Goal: Task Accomplishment & Management: Complete application form

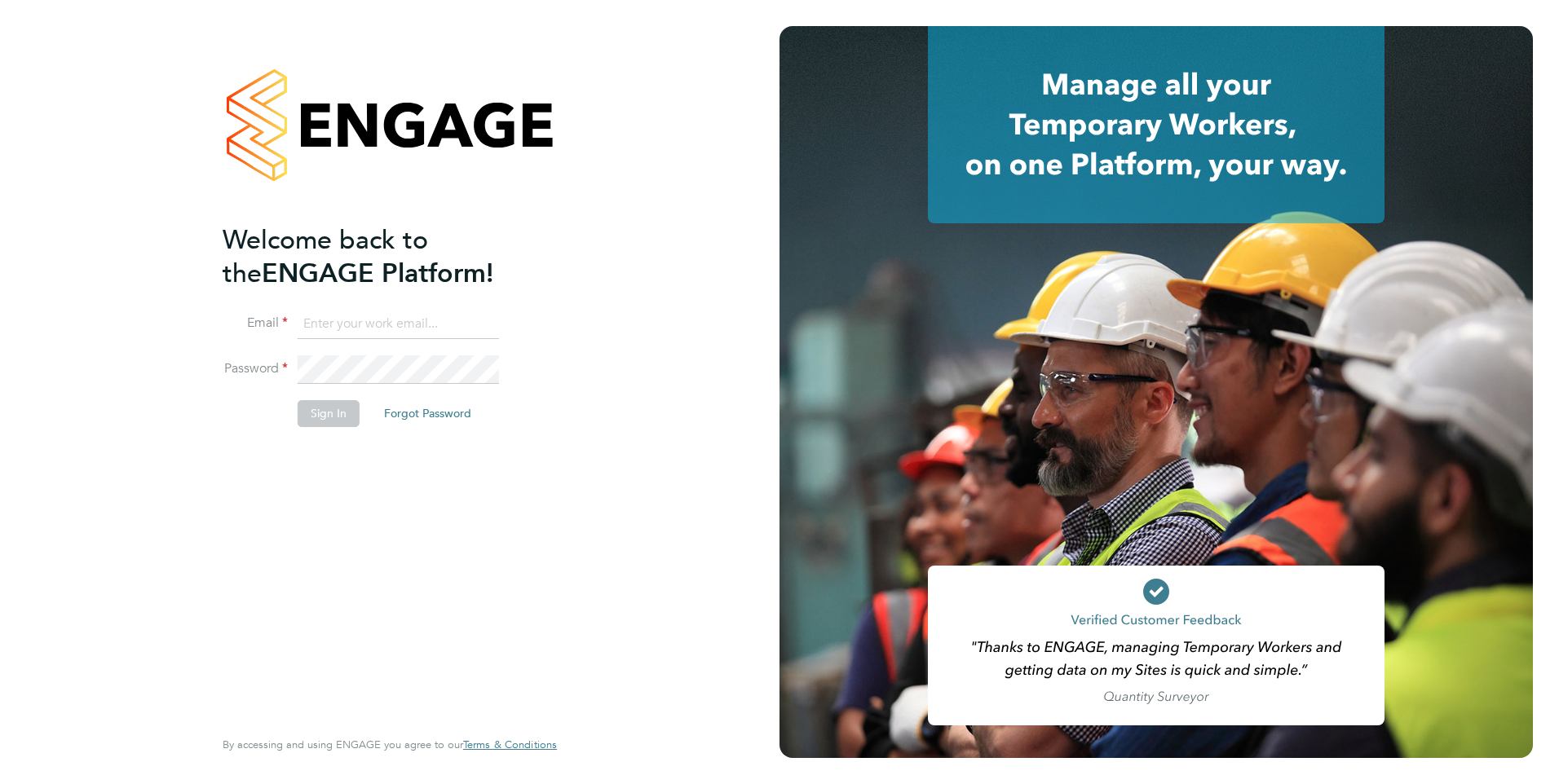
type input "[PERSON_NAME][EMAIL_ADDRESS][DOMAIN_NAME]"
click at [330, 415] on button "Sign In" at bounding box center [328, 413] width 62 height 26
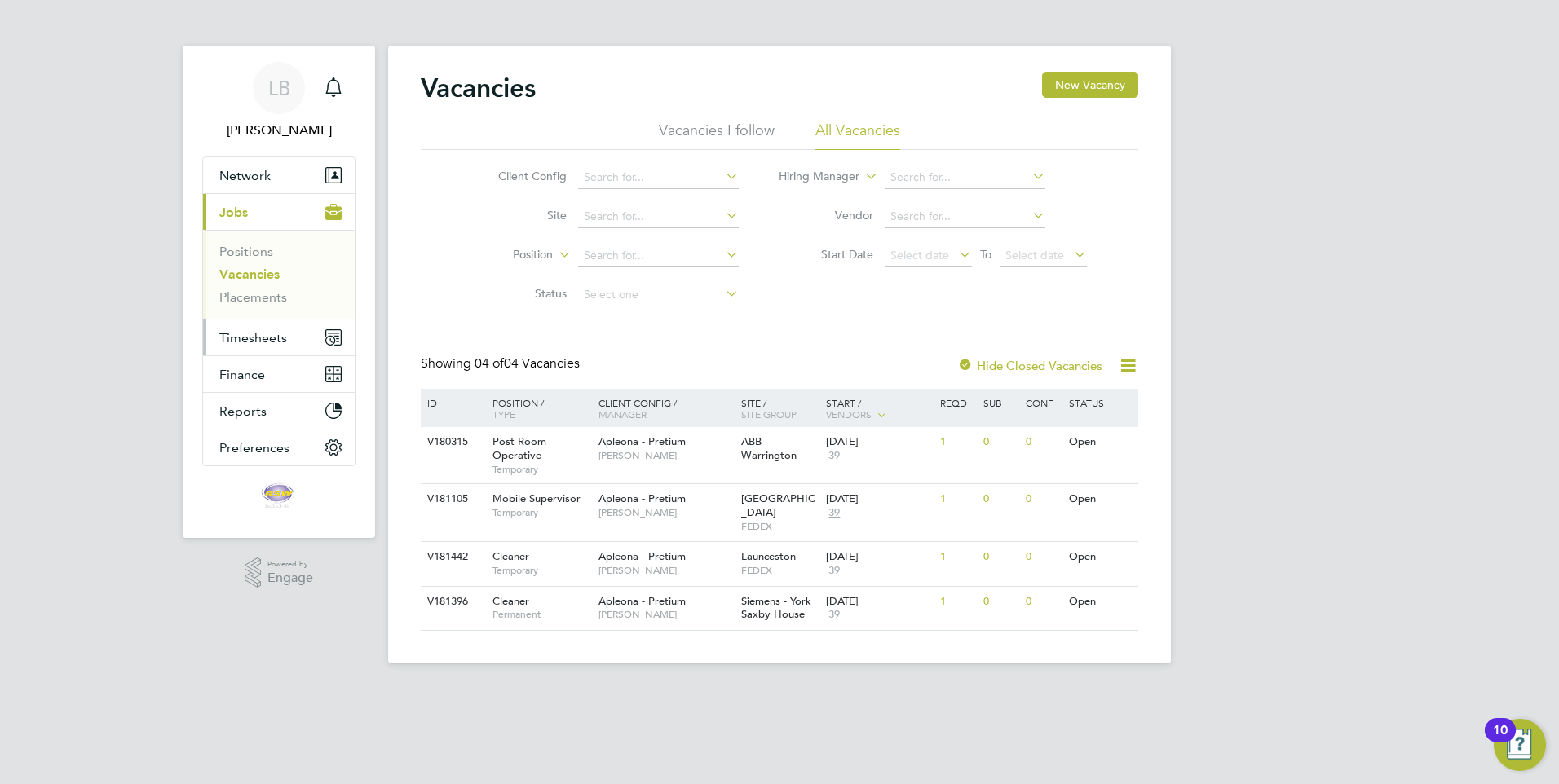
click at [250, 336] on span "Timesheets" at bounding box center [253, 338] width 67 height 16
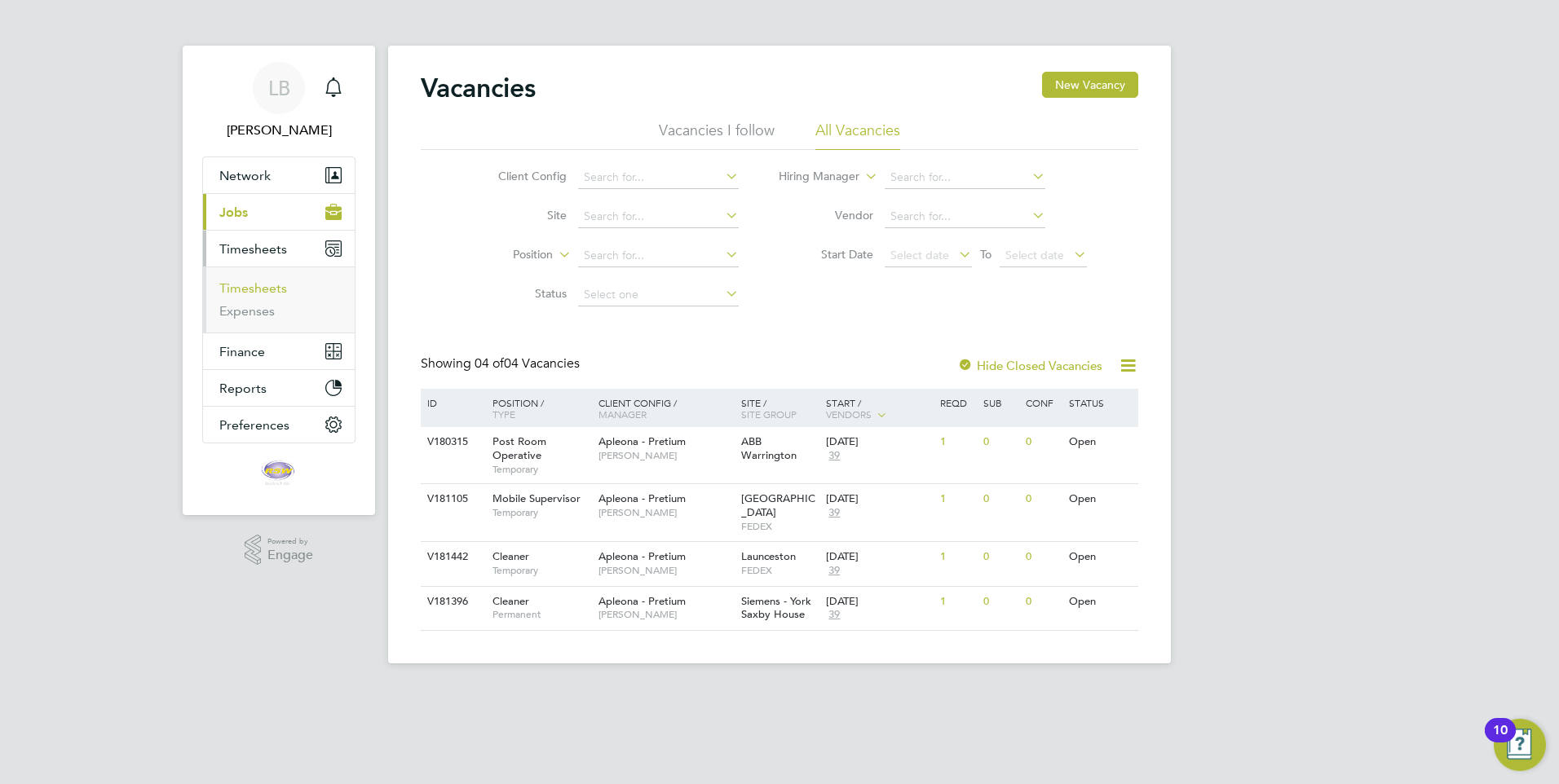
click at [251, 289] on link "Timesheets" at bounding box center [253, 288] width 67 height 16
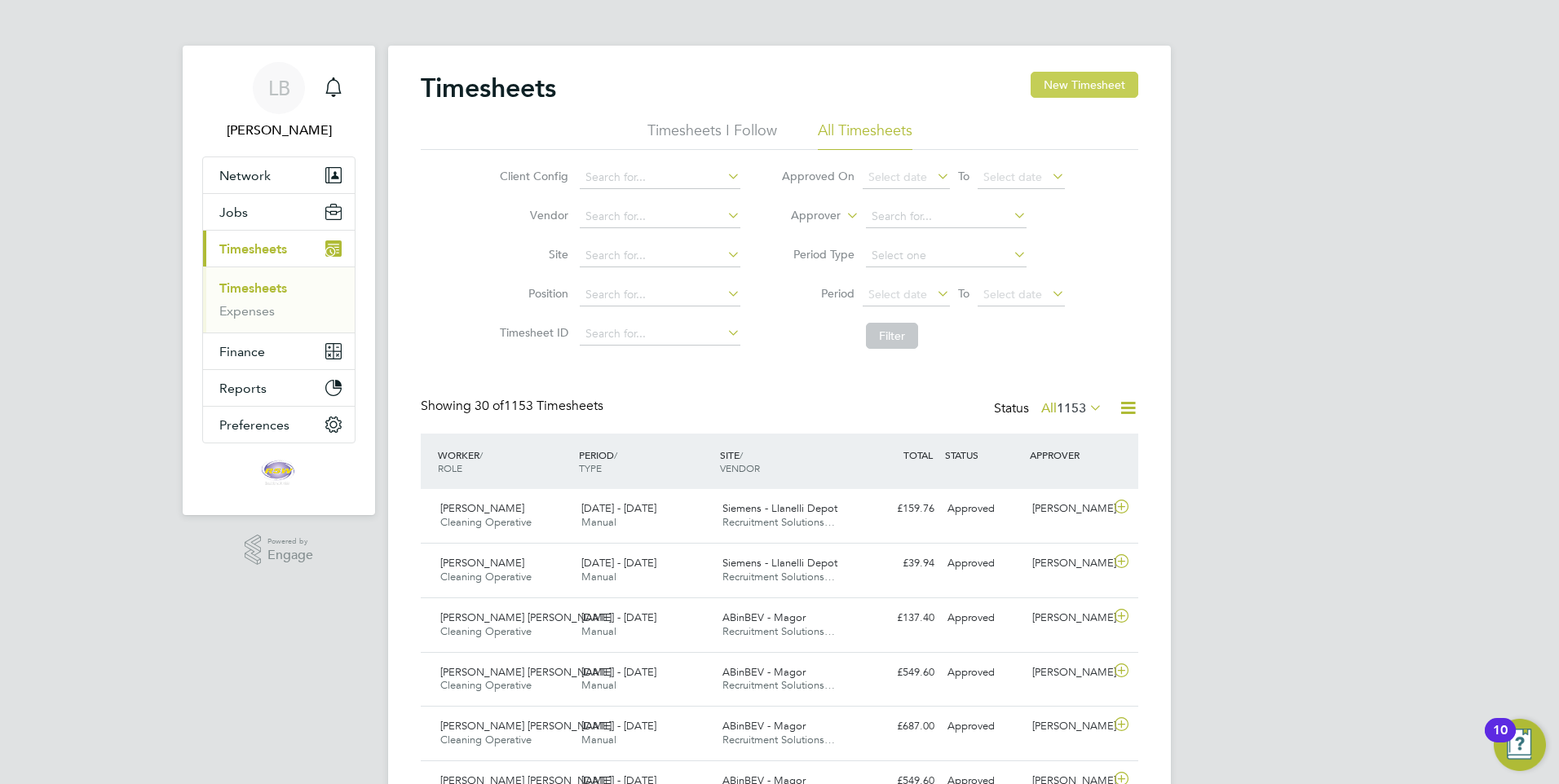
click at [1070, 81] on button "New Timesheet" at bounding box center [1084, 85] width 108 height 26
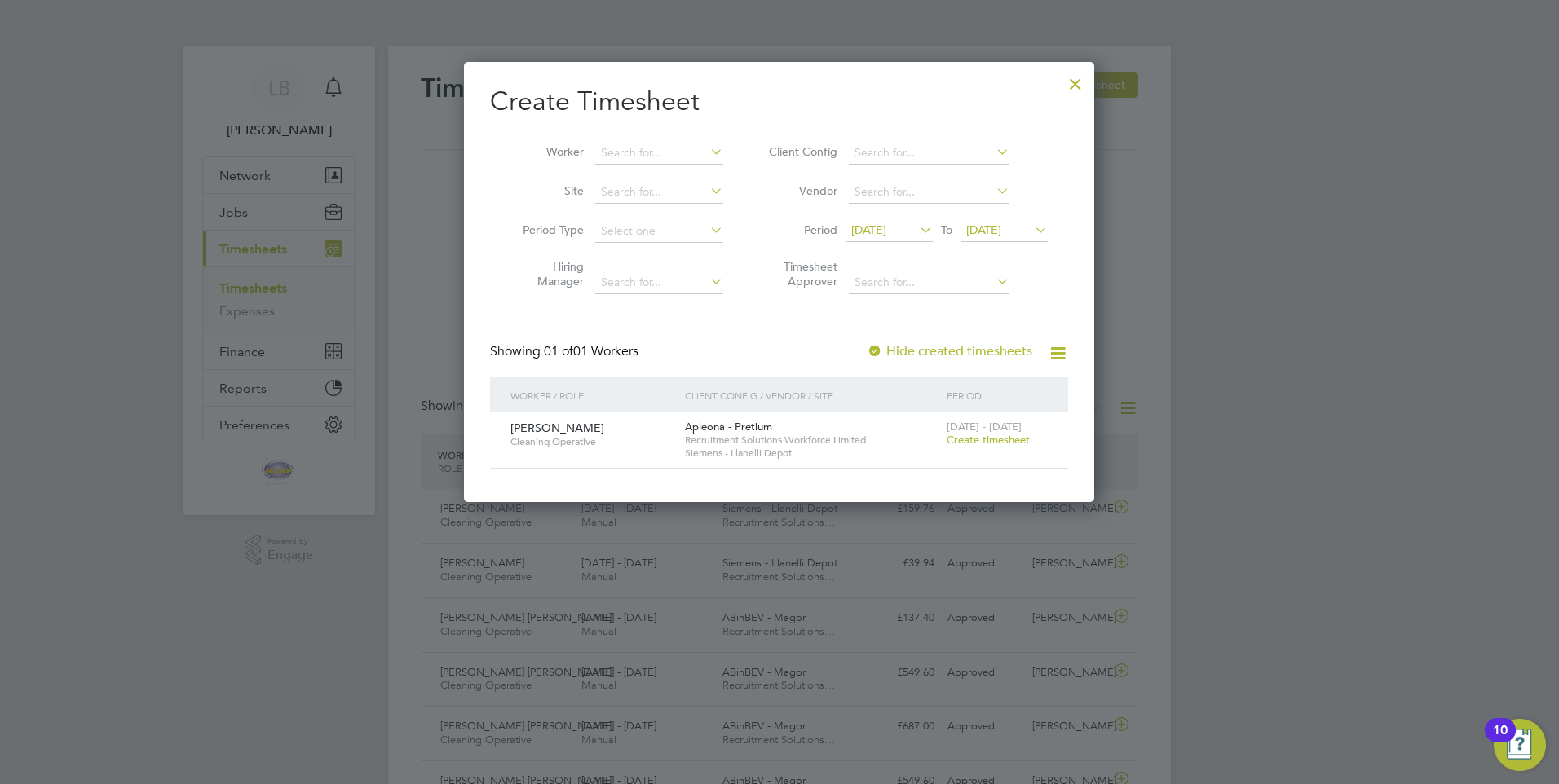
click at [744, 426] on span "Apleona - Pretium" at bounding box center [728, 427] width 87 height 14
click at [1006, 436] on span "Create timesheet" at bounding box center [988, 440] width 83 height 14
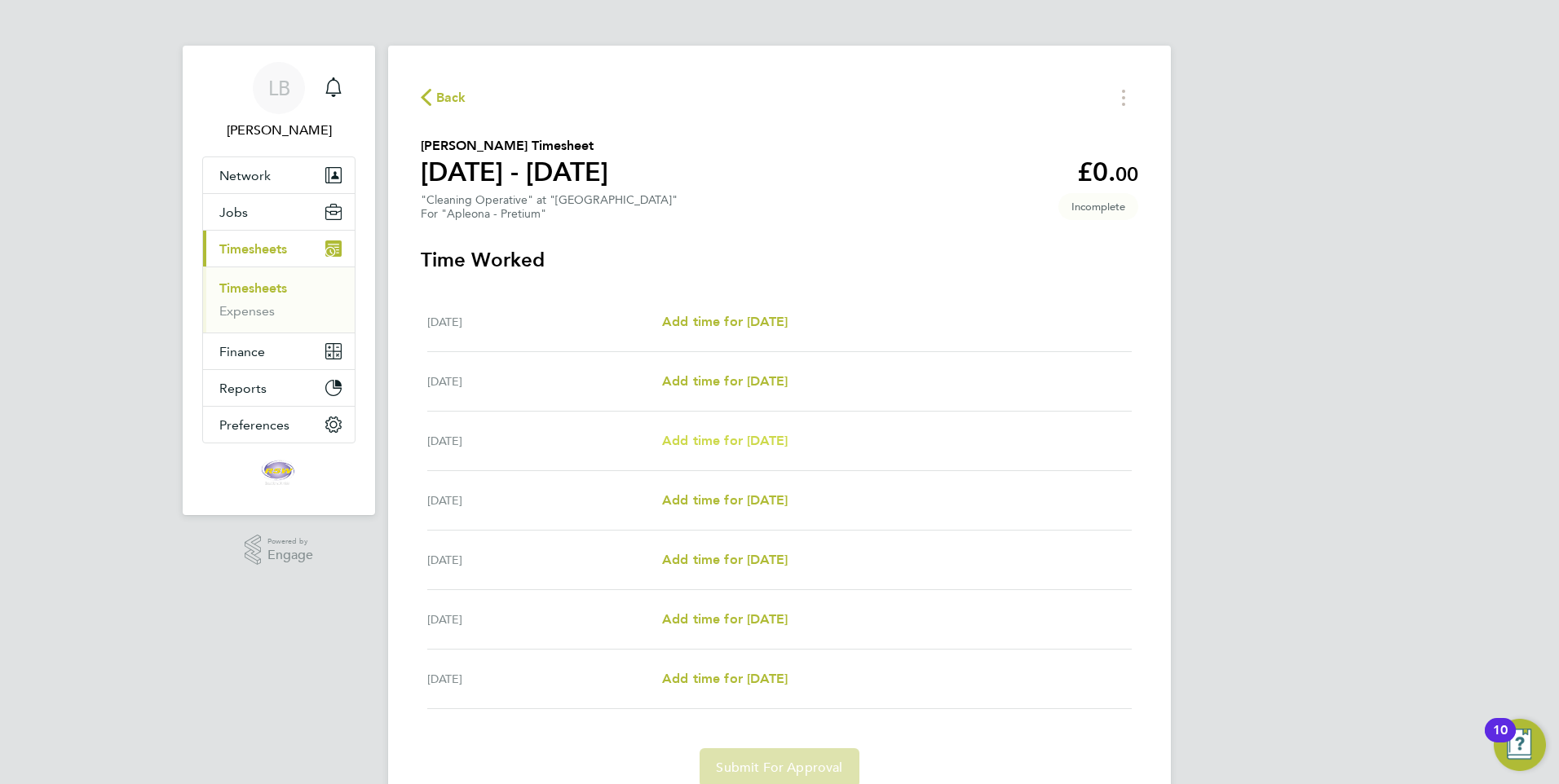
click at [757, 435] on span "Add time for Mon 22 Sep" at bounding box center [724, 440] width 126 height 16
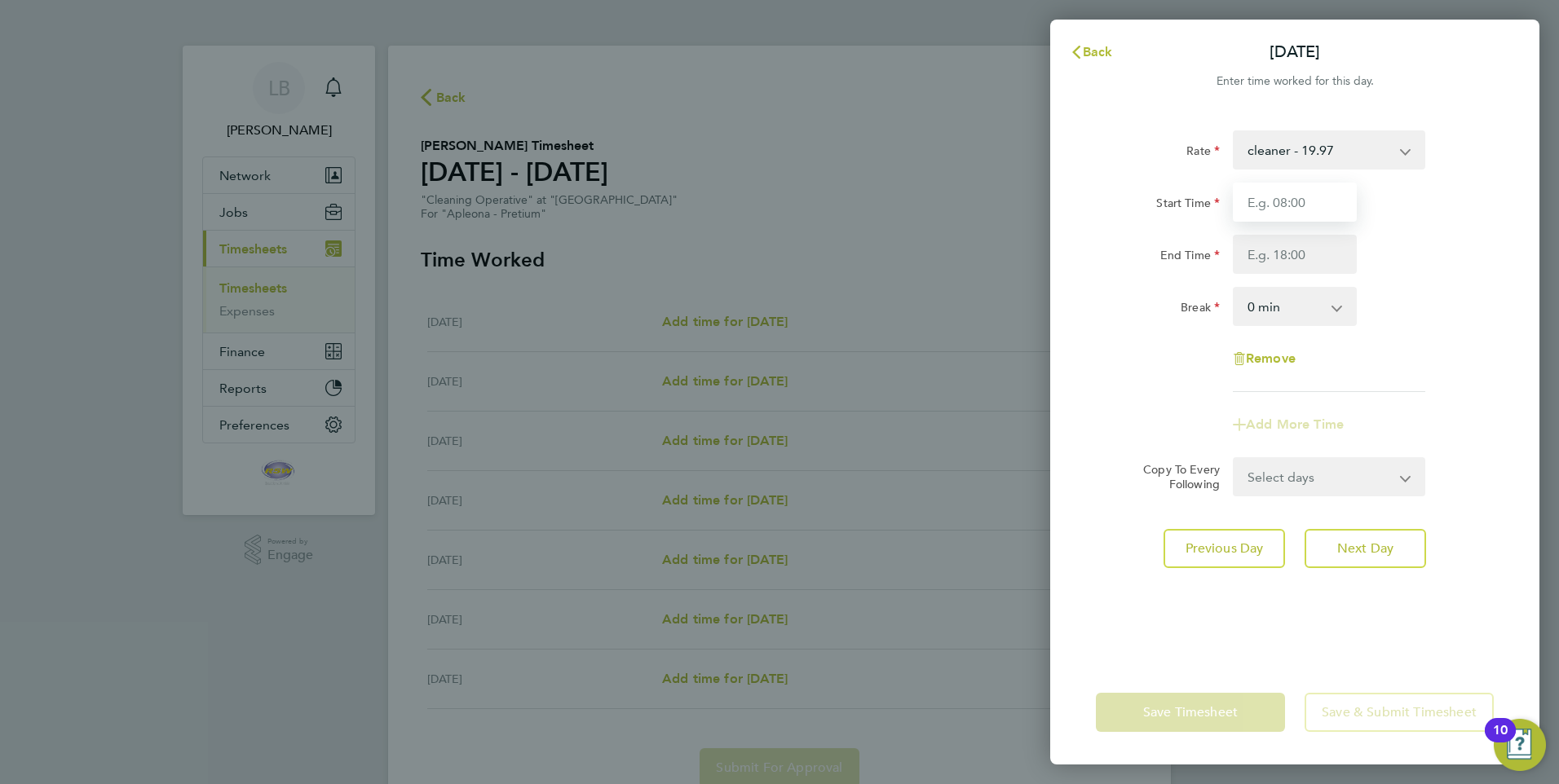
click at [1309, 202] on input "Start Time" at bounding box center [1294, 202] width 124 height 39
type input "08:00"
type input "10:00"
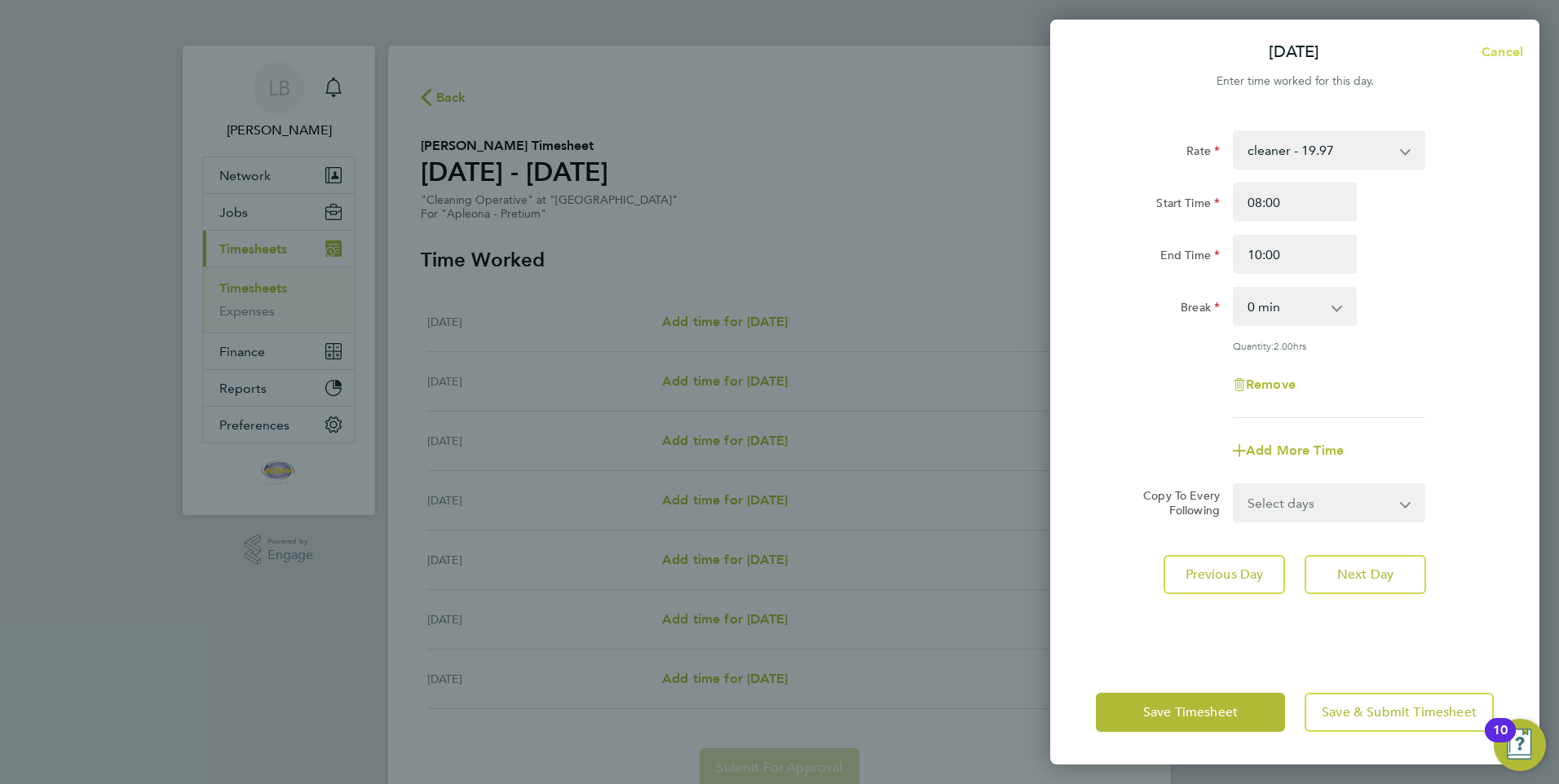
click at [1508, 51] on span "Cancel" at bounding box center [1499, 52] width 47 height 16
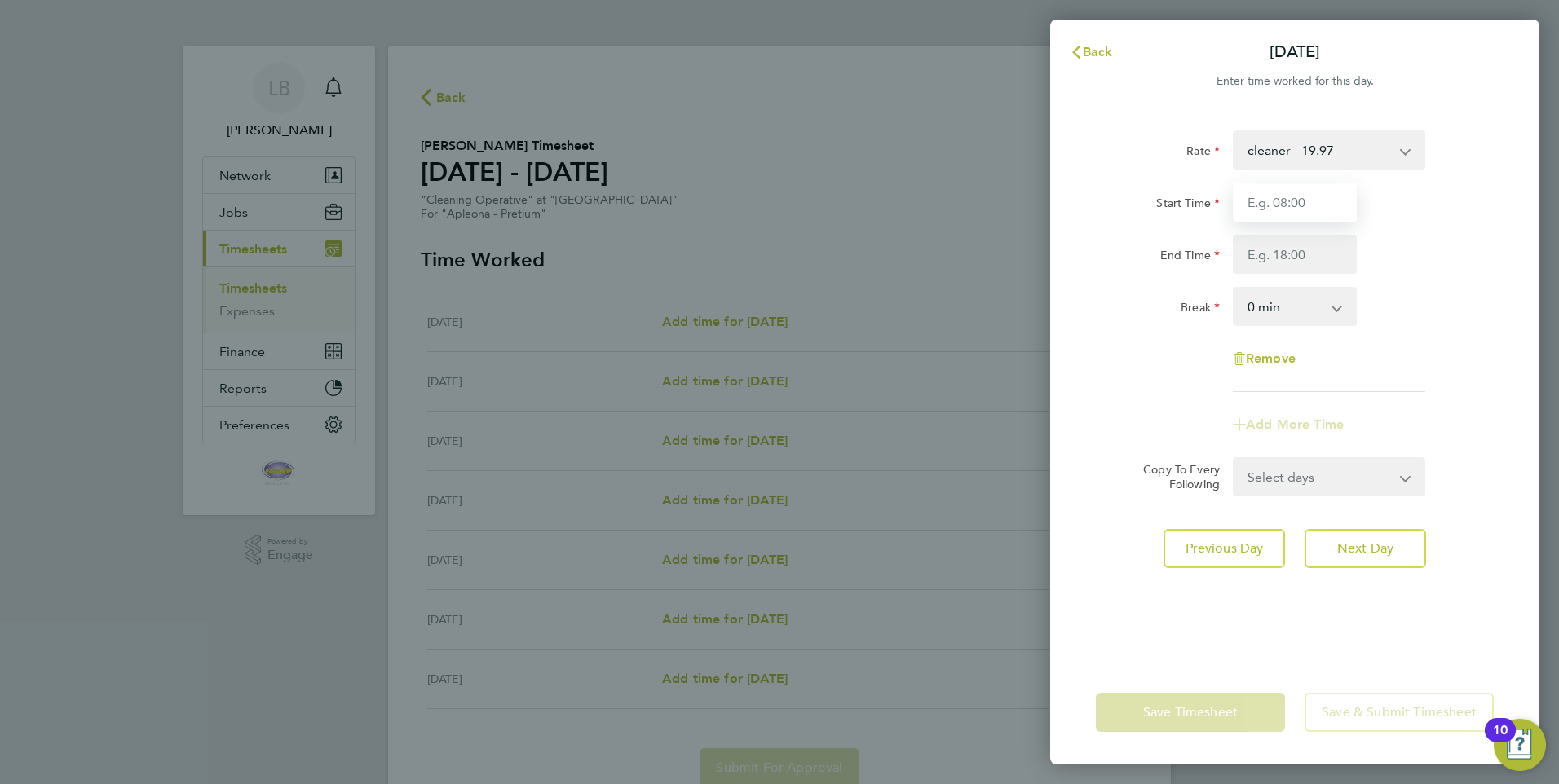
click at [1294, 207] on input "Start Time" at bounding box center [1294, 202] width 124 height 39
type input "08:00"
type input "10:00"
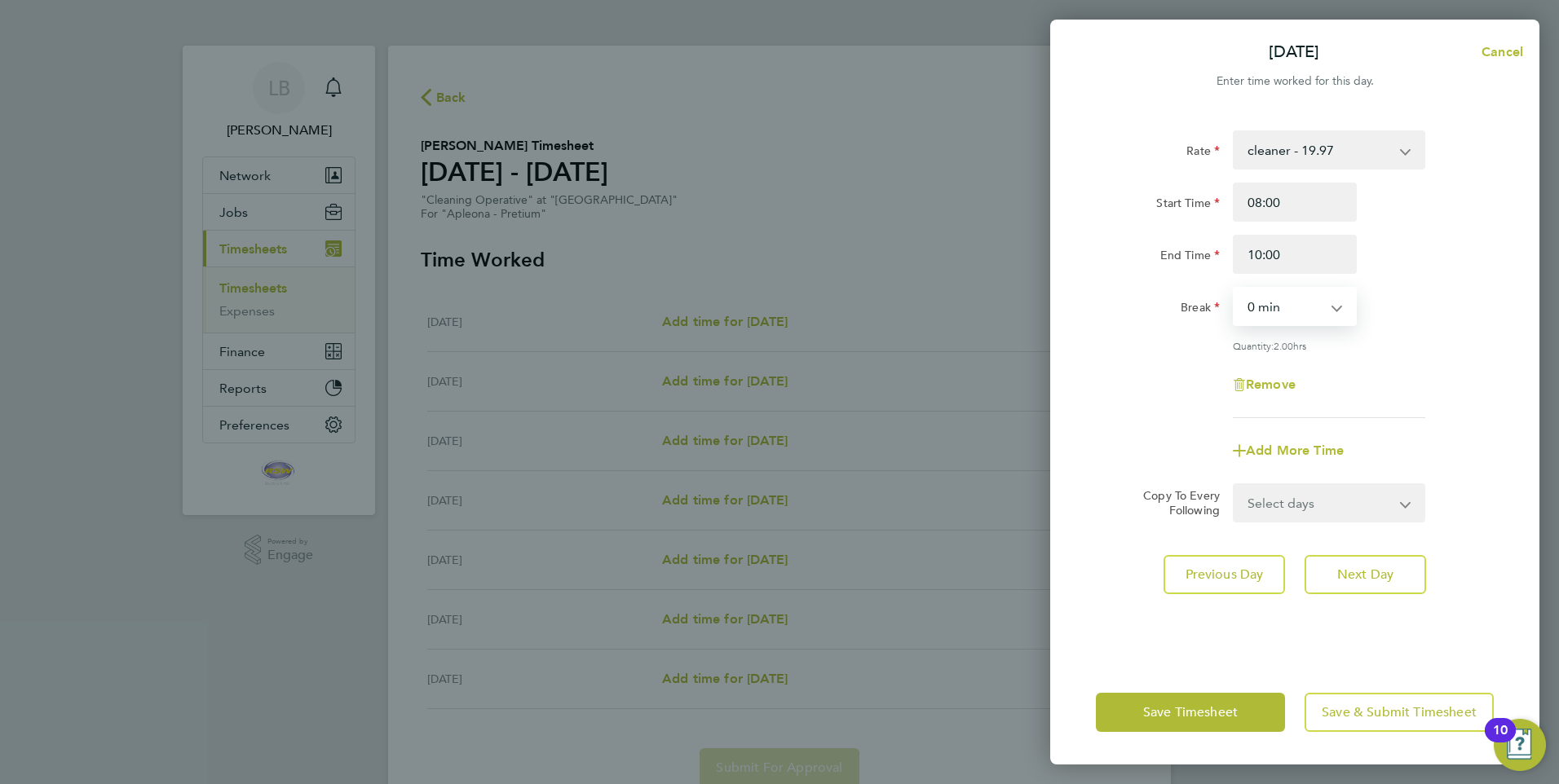
click at [1266, 314] on select "0 min 15 min 30 min 45 min 60 min 75 min 90 min" at bounding box center [1285, 307] width 101 height 36
click at [1234, 288] on select "0 min 15 min 30 min 45 min 60 min 75 min 90 min" at bounding box center [1285, 307] width 101 height 36
click at [1340, 574] on span "Next Day" at bounding box center [1365, 574] width 56 height 16
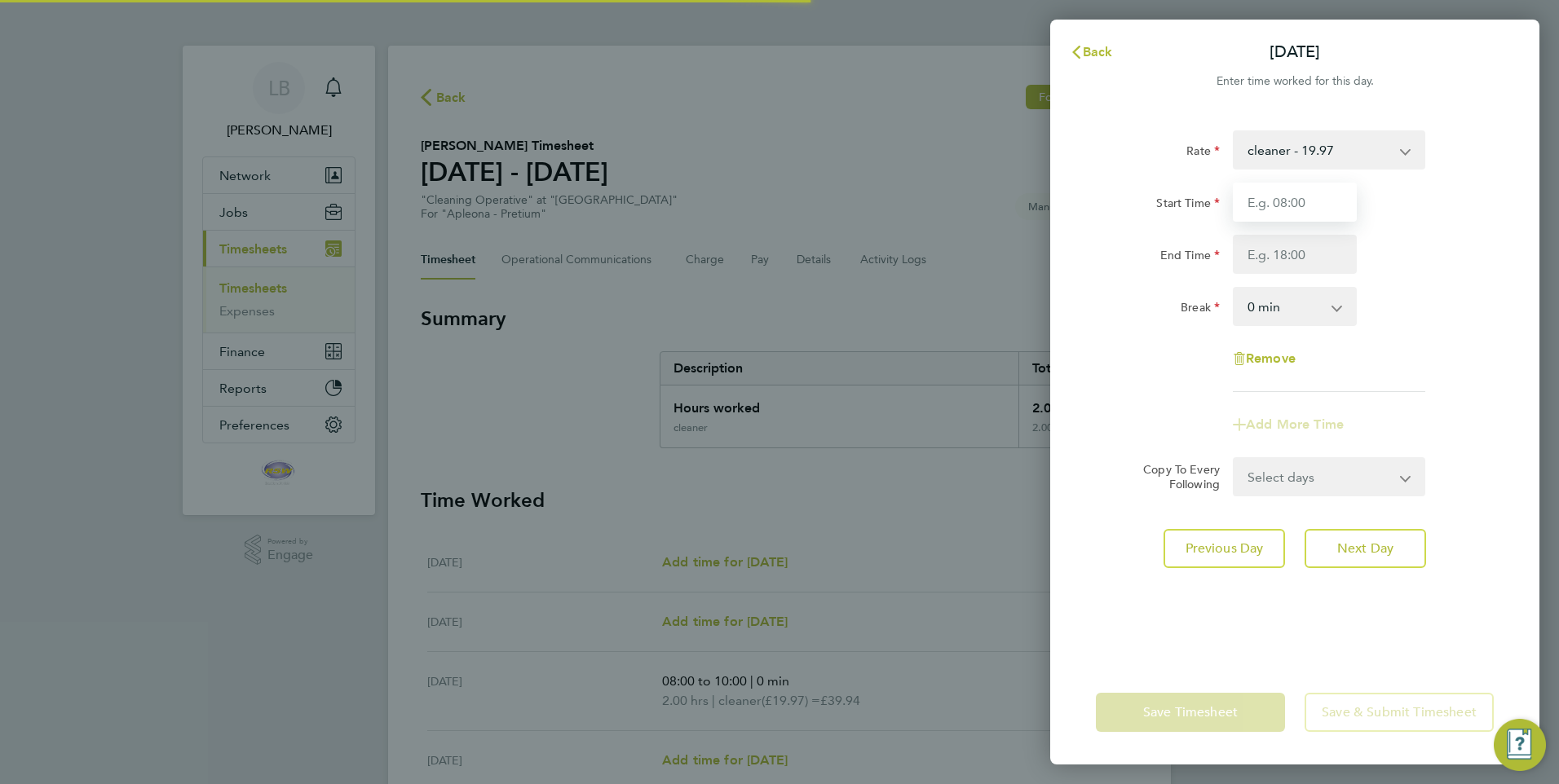
click at [1261, 212] on input "Start Time" at bounding box center [1294, 202] width 124 height 39
type input "08:00"
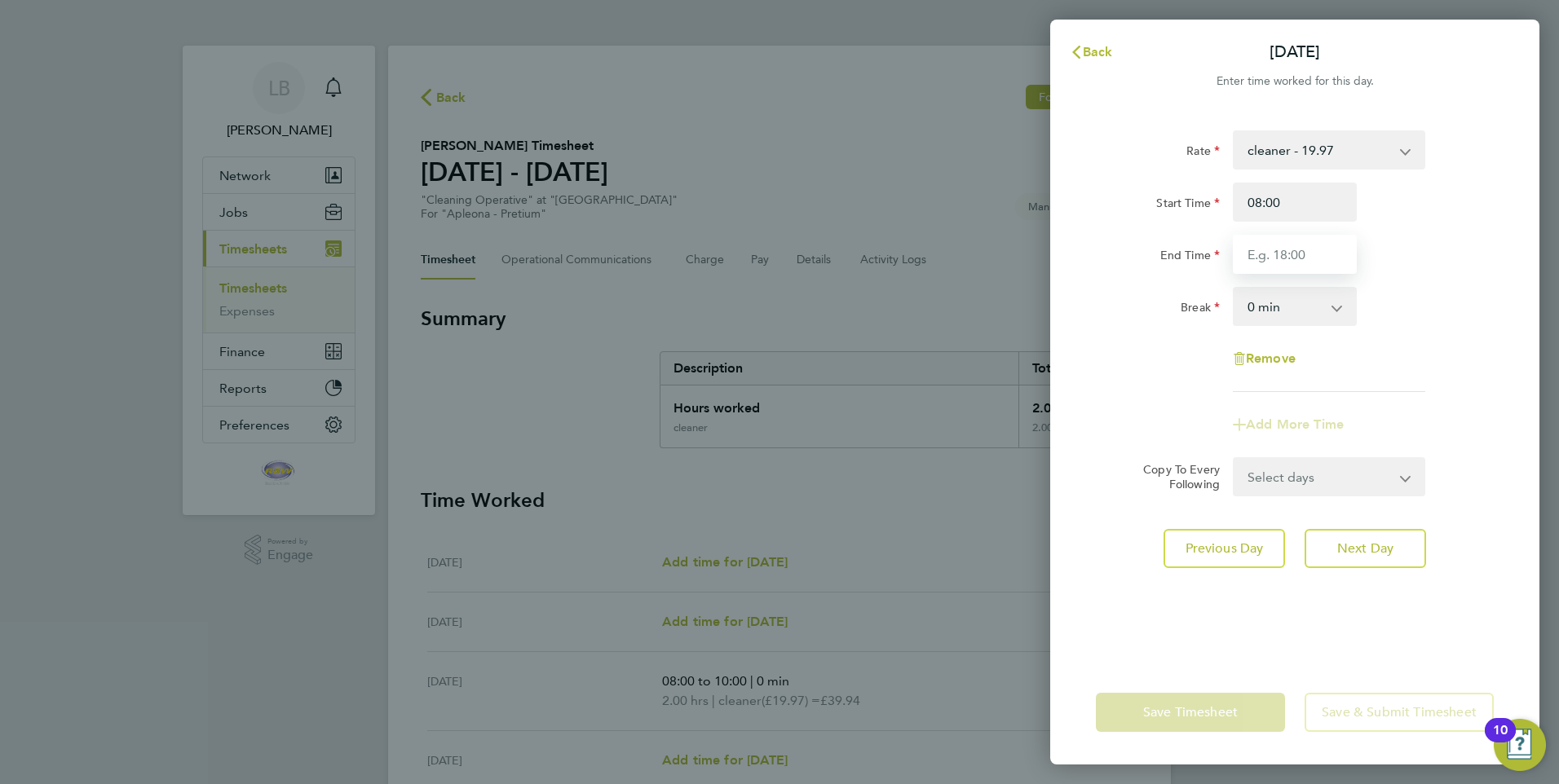
type input "10:00"
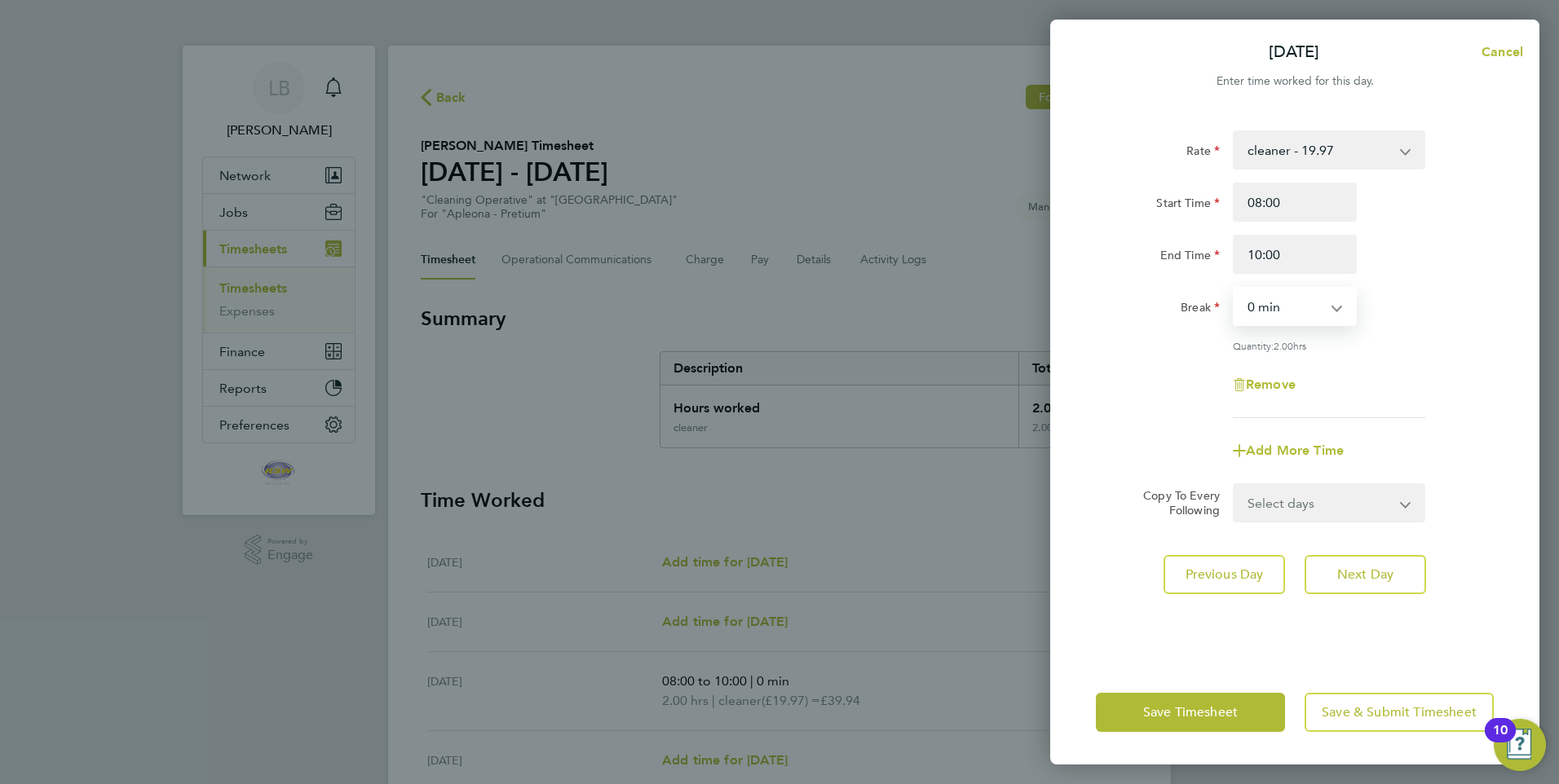
click at [1274, 311] on select "0 min 15 min 30 min 45 min 60 min 75 min 90 min" at bounding box center [1285, 307] width 101 height 36
click at [1234, 288] on select "0 min 15 min 30 min 45 min 60 min 75 min 90 min" at bounding box center [1285, 307] width 101 height 36
click at [1331, 580] on button "Next Day" at bounding box center [1365, 574] width 122 height 39
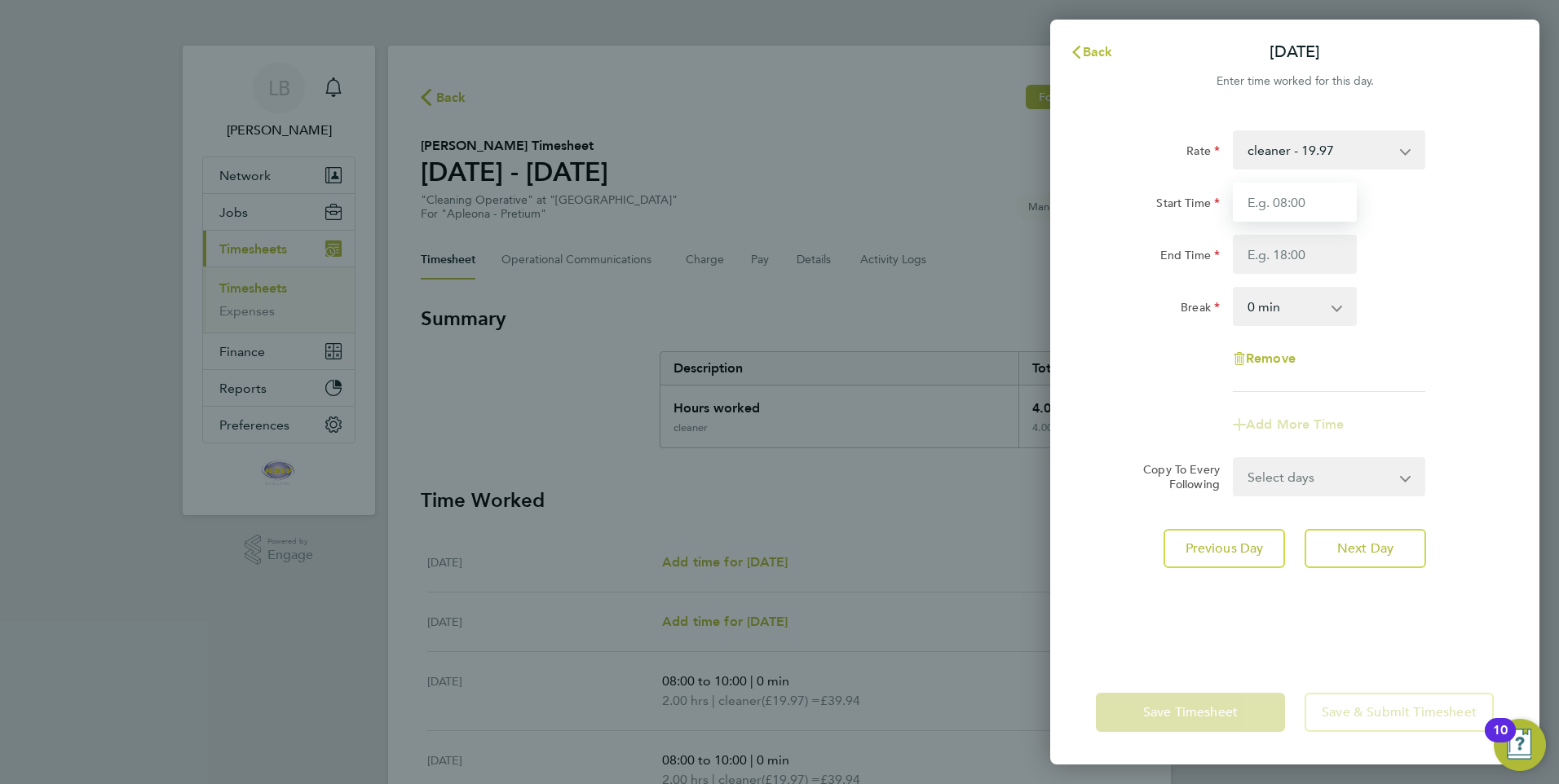
click at [1274, 212] on input "Start Time" at bounding box center [1294, 202] width 124 height 39
type input "08:00"
type input "10:00"
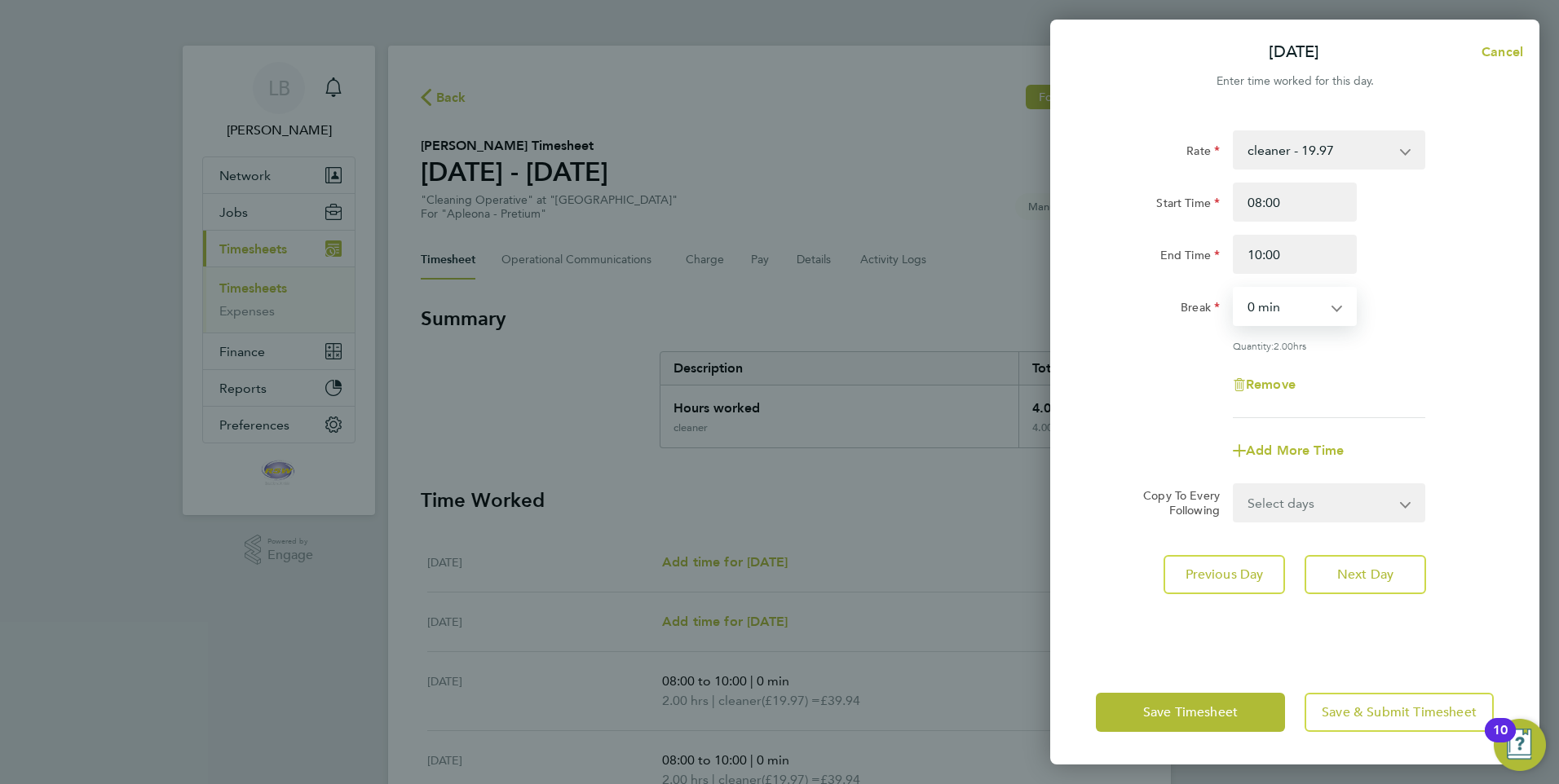
click at [1281, 297] on select "0 min 15 min 30 min 45 min 60 min 75 min 90 min" at bounding box center [1285, 307] width 101 height 36
click at [1234, 288] on select "0 min 15 min 30 min 45 min 60 min 75 min 90 min" at bounding box center [1285, 307] width 101 height 36
click at [1343, 574] on span "Next Day" at bounding box center [1365, 574] width 56 height 16
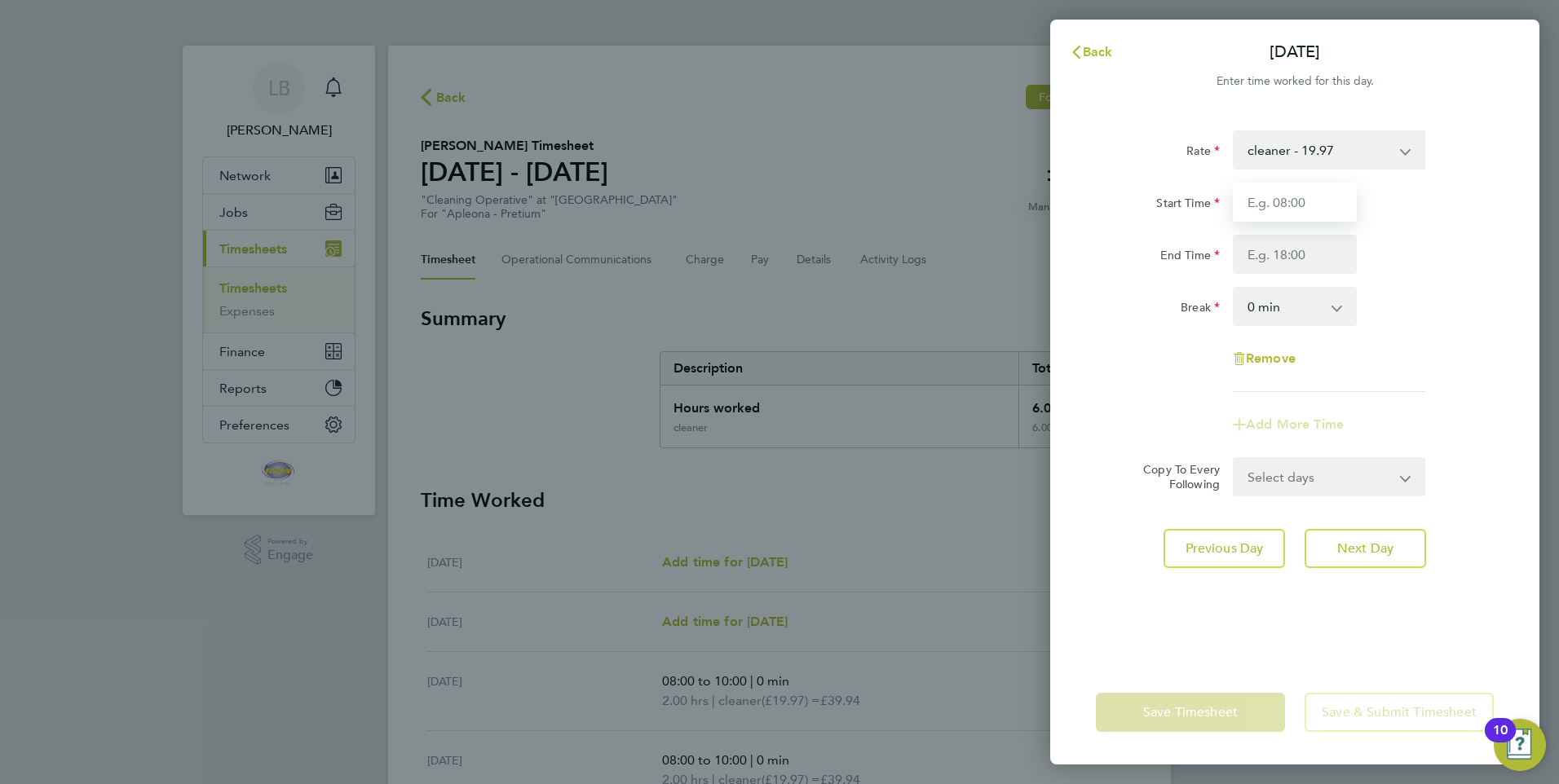
click at [1299, 207] on input "Start Time" at bounding box center [1294, 202] width 124 height 39
type input "08:00"
type input "10:00"
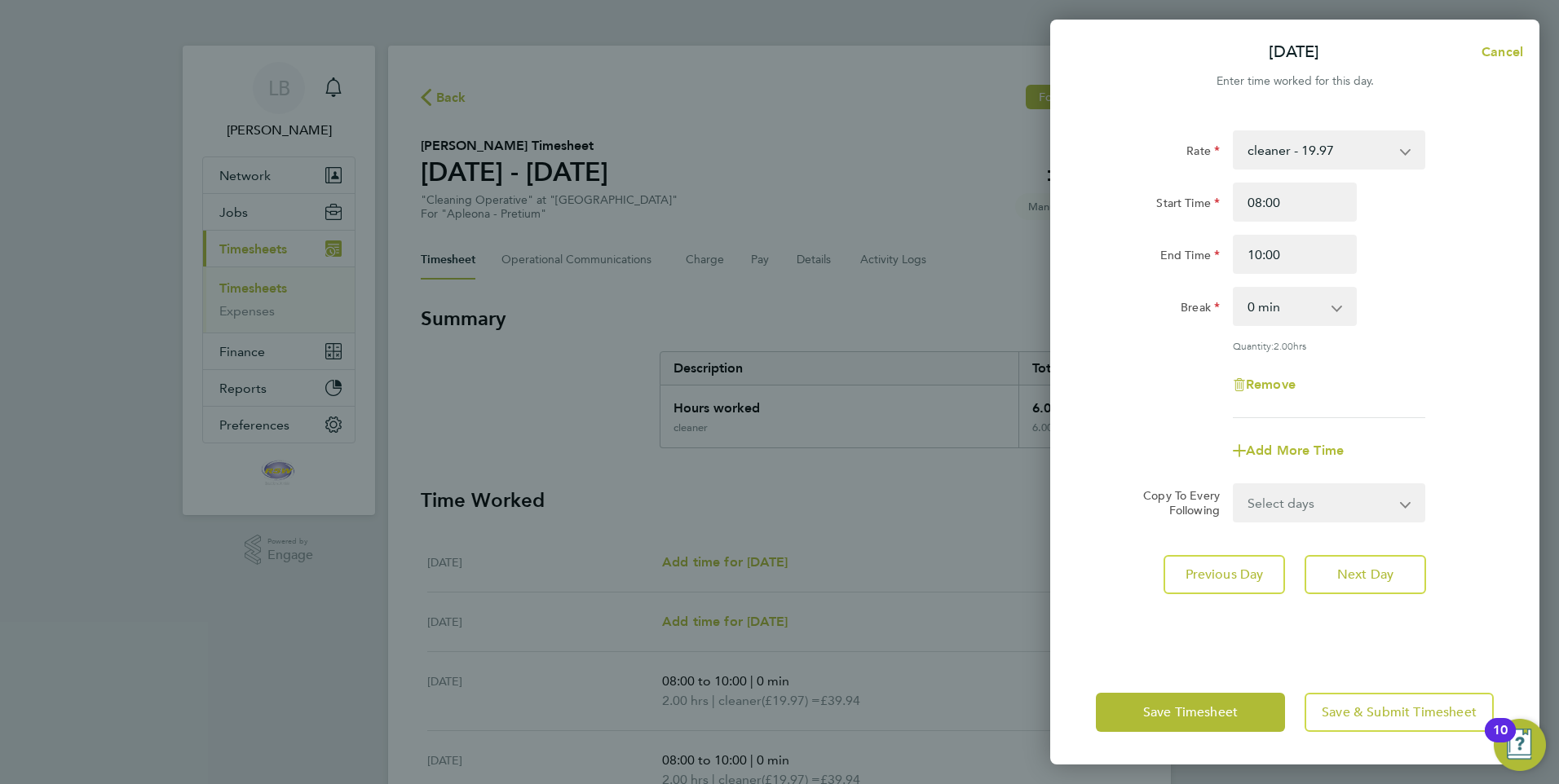
click at [1265, 306] on select "0 min 15 min 30 min 45 min 60 min 75 min 90 min" at bounding box center [1285, 307] width 101 height 36
click at [1234, 288] on select "0 min 15 min 30 min 45 min 60 min 75 min 90 min" at bounding box center [1285, 307] width 101 height 36
click at [1360, 582] on button "Next Day" at bounding box center [1365, 574] width 122 height 39
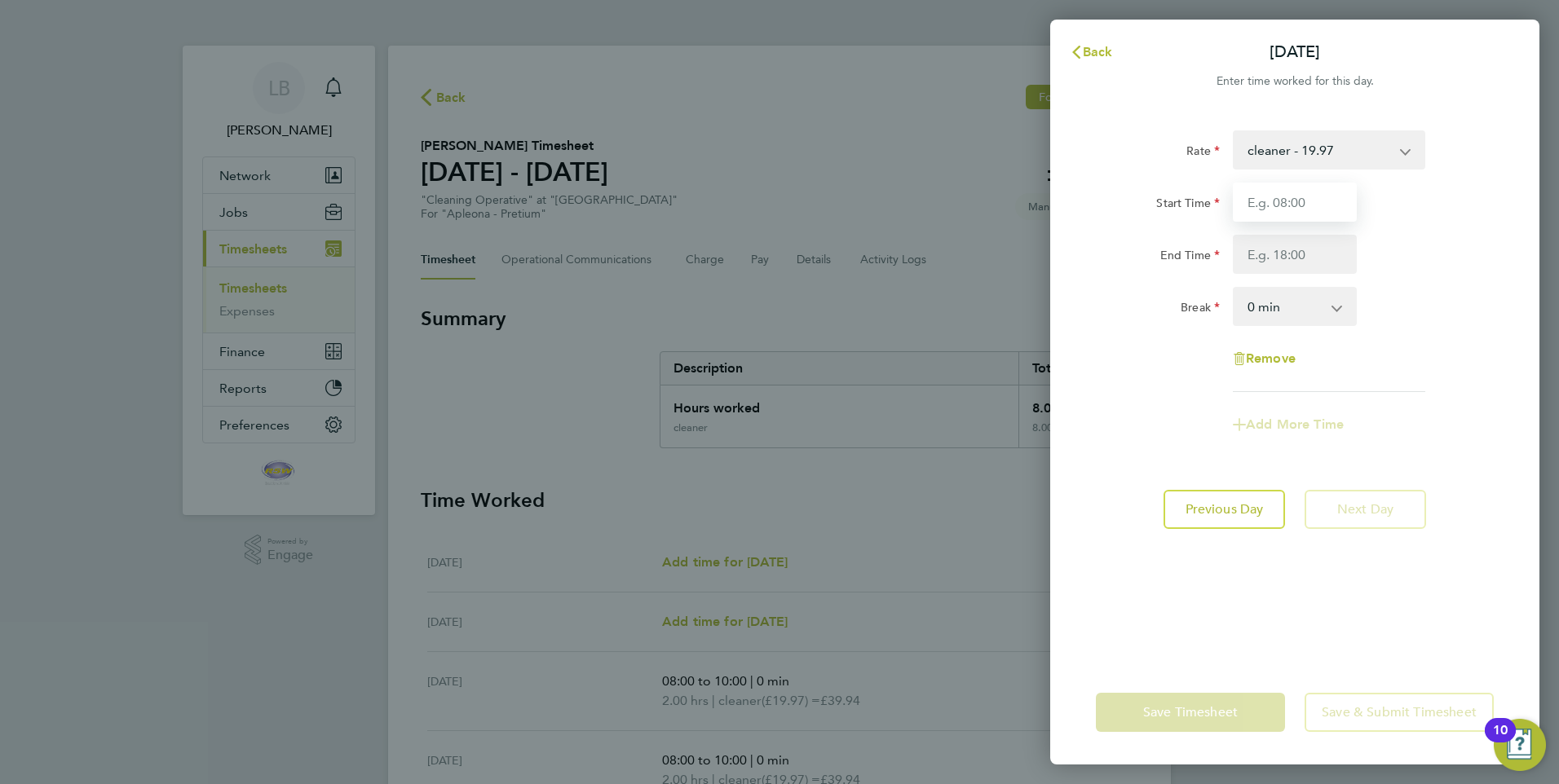
click at [1261, 201] on input "Start Time" at bounding box center [1294, 202] width 124 height 39
type input "08:00"
type input "10:00"
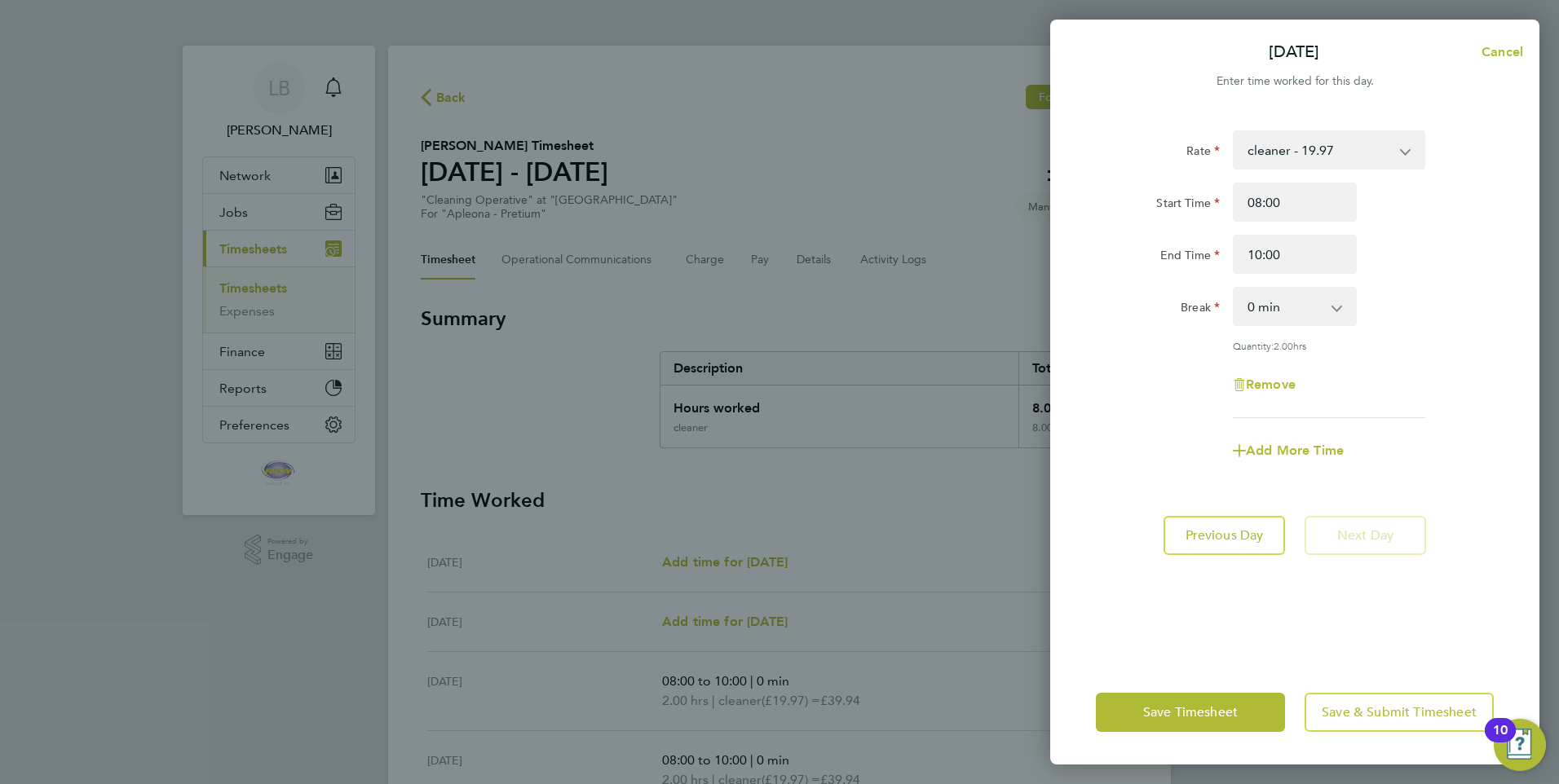
click at [1288, 308] on select "0 min 15 min 30 min 45 min 60 min 75 min 90 min" at bounding box center [1285, 307] width 101 height 36
click at [1234, 288] on select "0 min 15 min 30 min 45 min 60 min 75 min 90 min" at bounding box center [1285, 307] width 101 height 36
click at [1137, 717] on button "Save Timesheet" at bounding box center [1190, 713] width 189 height 39
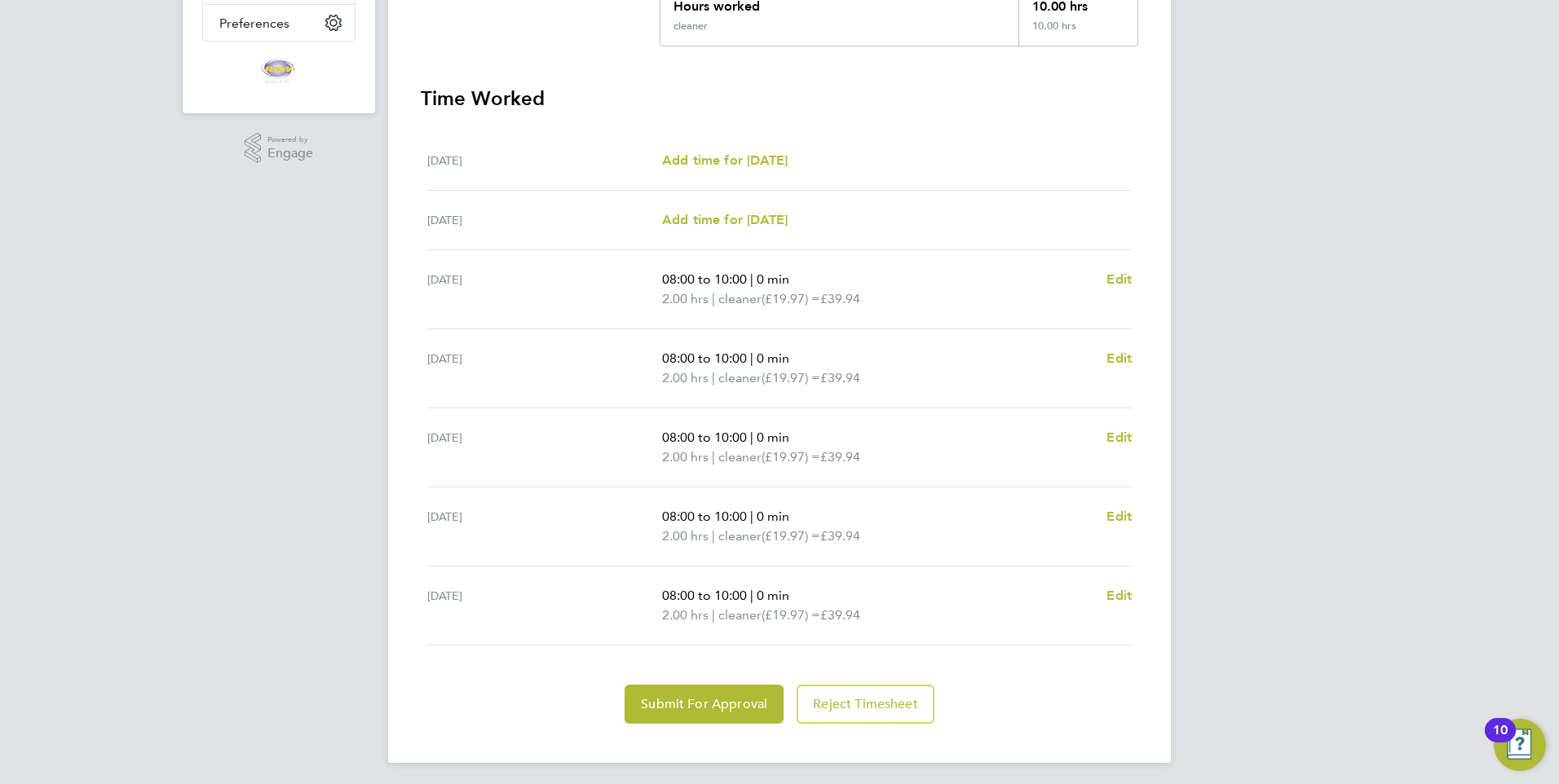
scroll to position [407, 0]
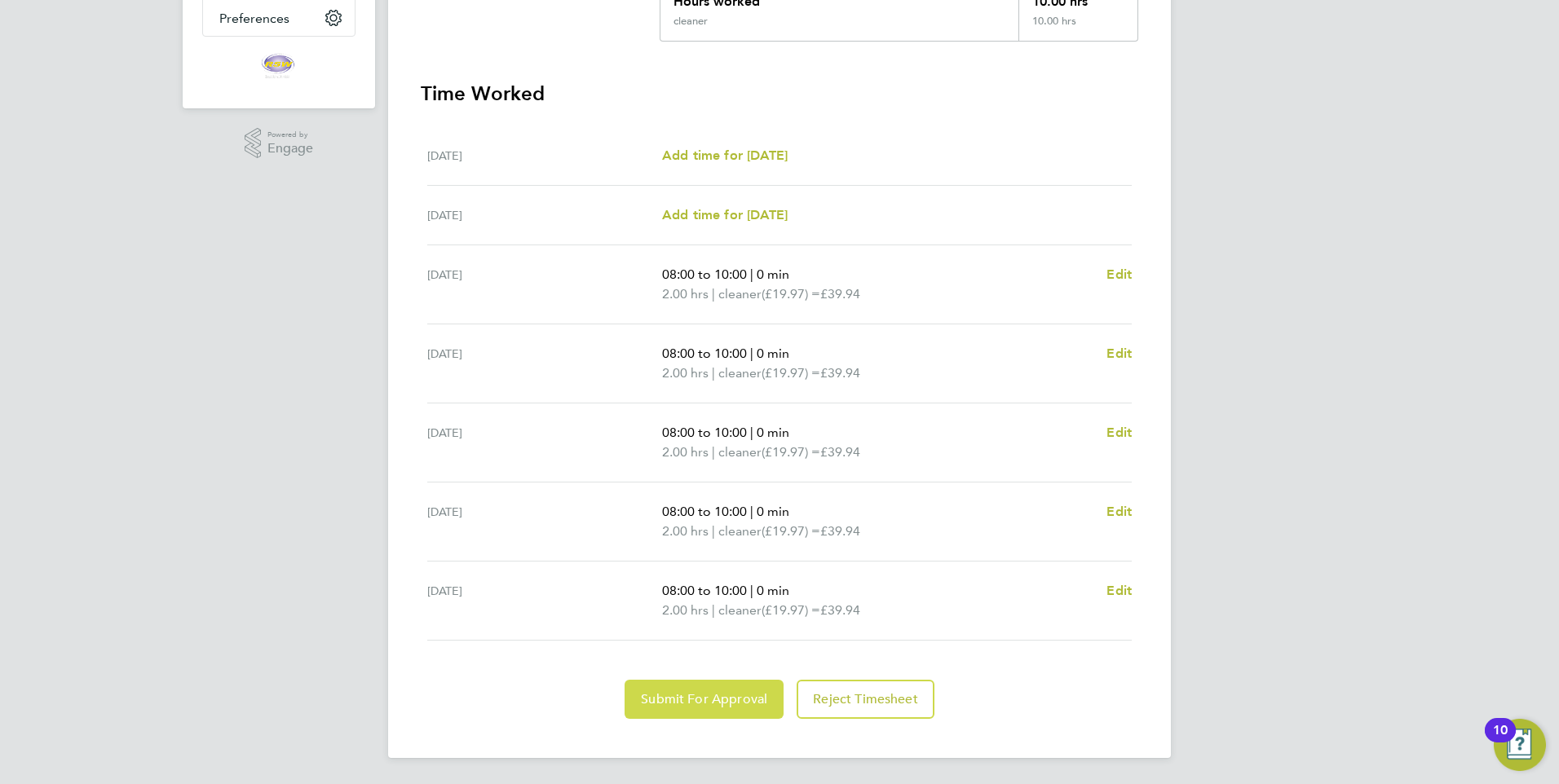
click at [676, 694] on span "Submit For Approval" at bounding box center [704, 699] width 127 height 16
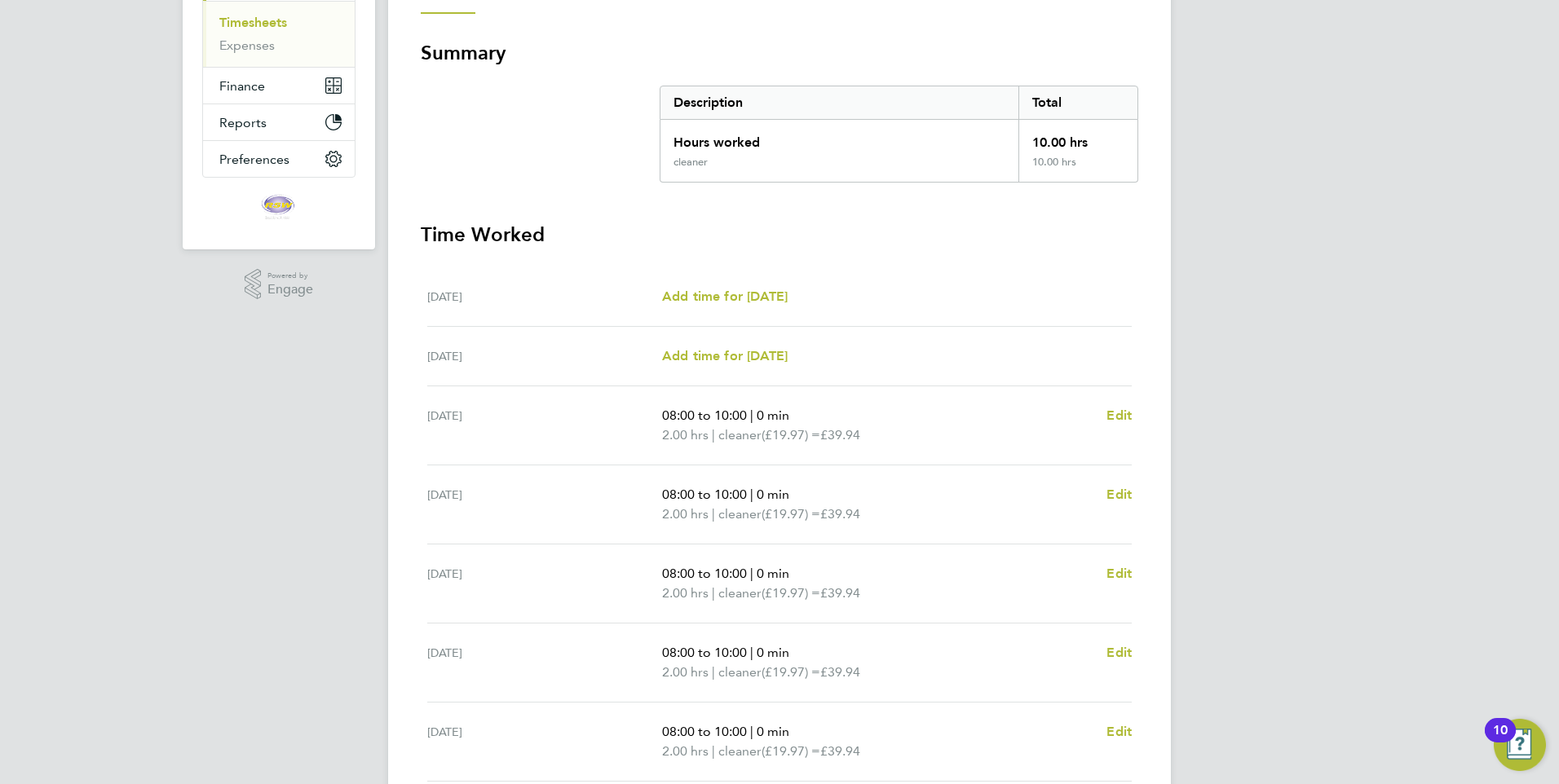
scroll to position [81, 0]
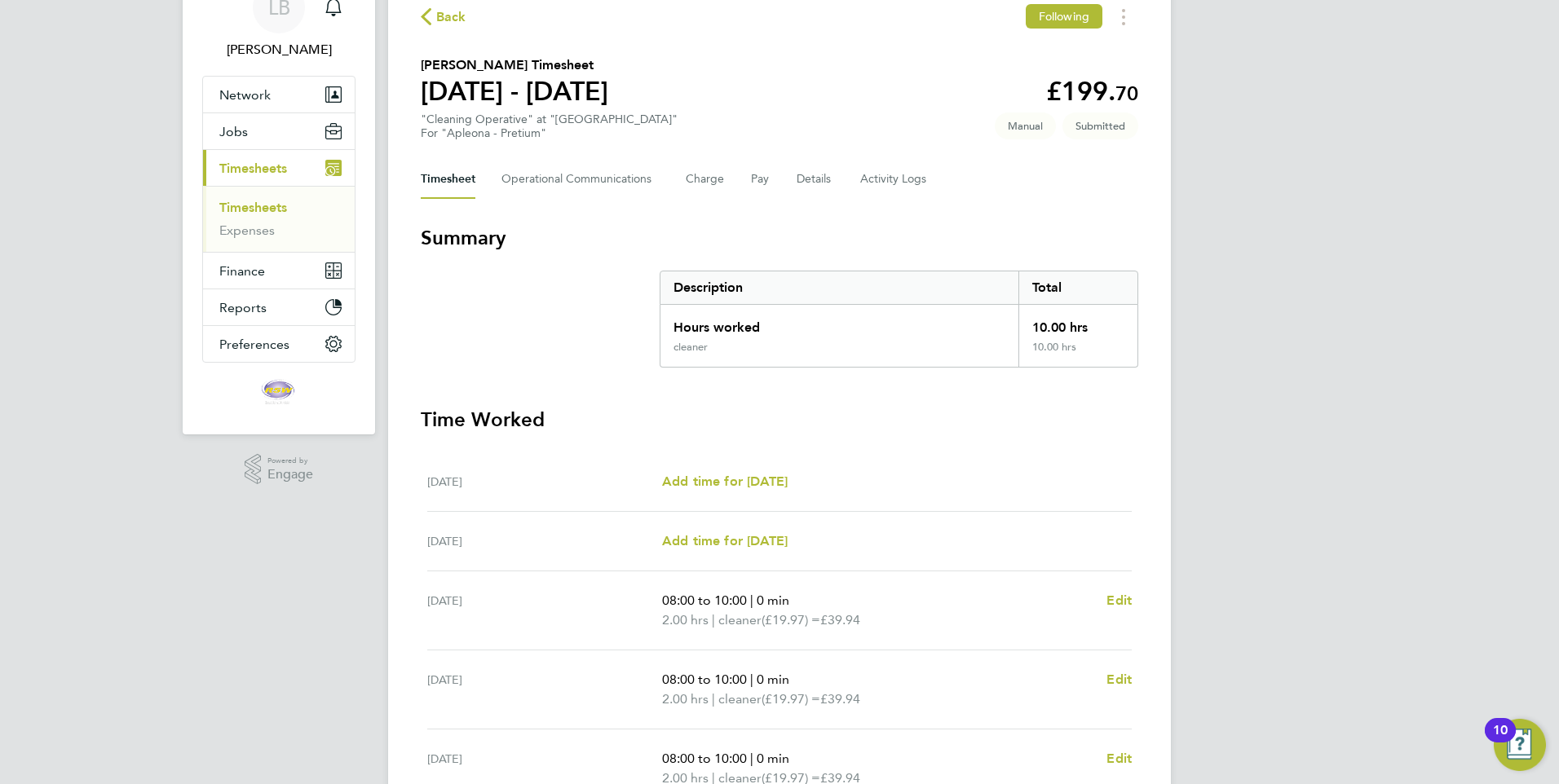
click at [277, 167] on span "Timesheets" at bounding box center [253, 168] width 67 height 16
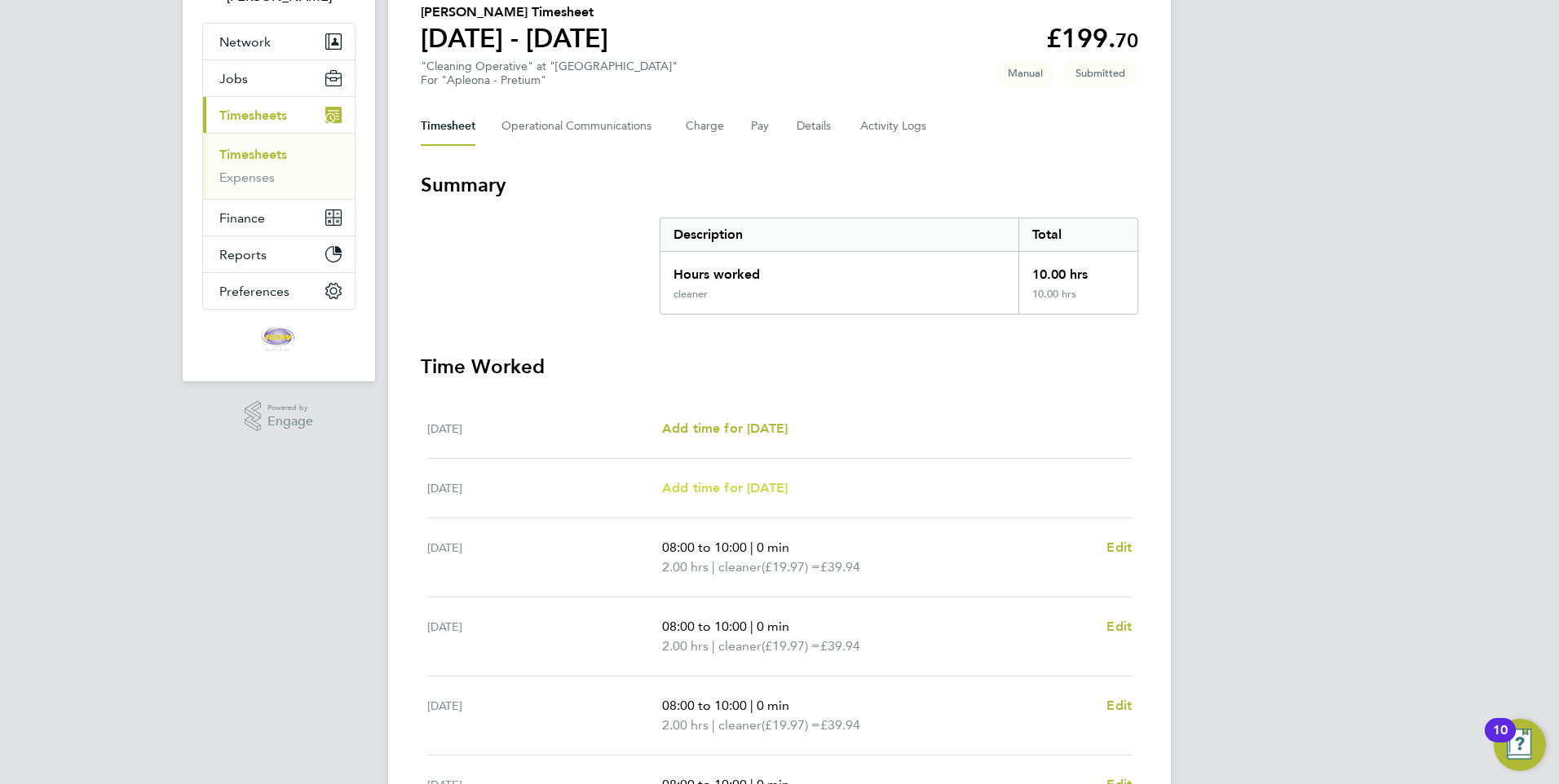
scroll to position [162, 0]
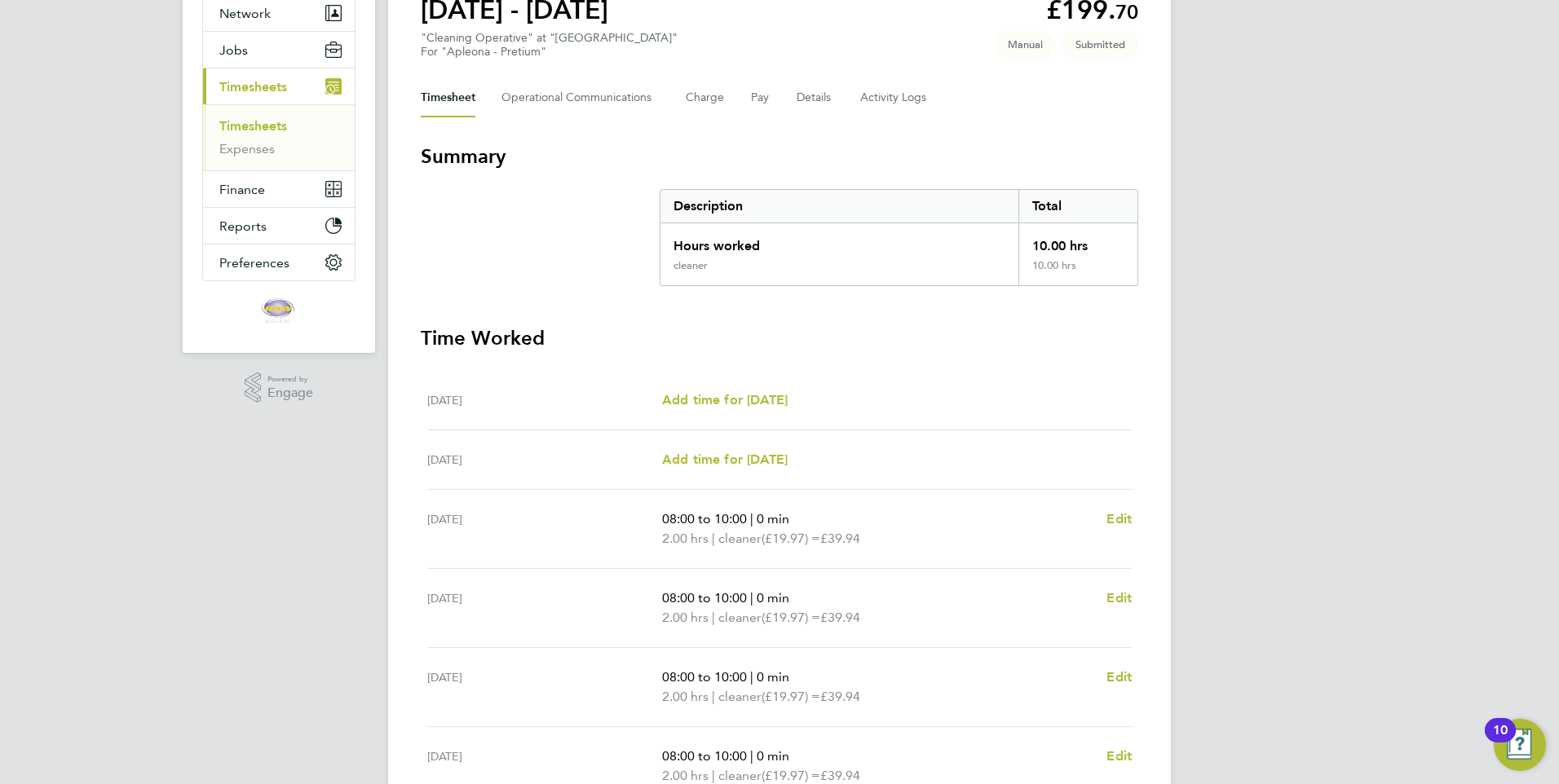
click at [276, 131] on link "Timesheets" at bounding box center [253, 126] width 67 height 16
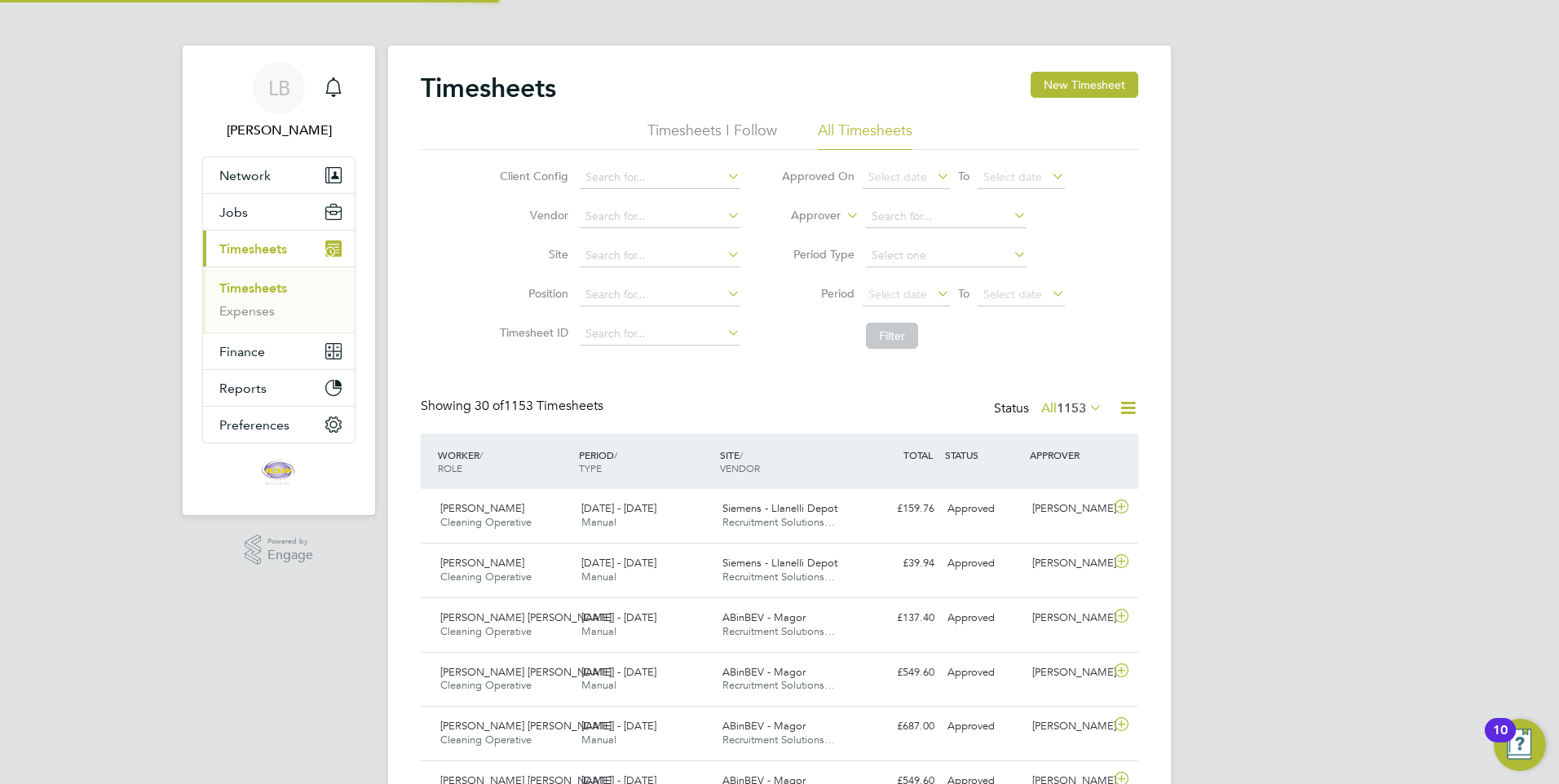
scroll to position [8, 8]
click at [807, 515] on div "Siemens - Llanelli Depot Recruitment Solutions…" at bounding box center [786, 516] width 141 height 41
